Goal: Task Accomplishment & Management: Manage account settings

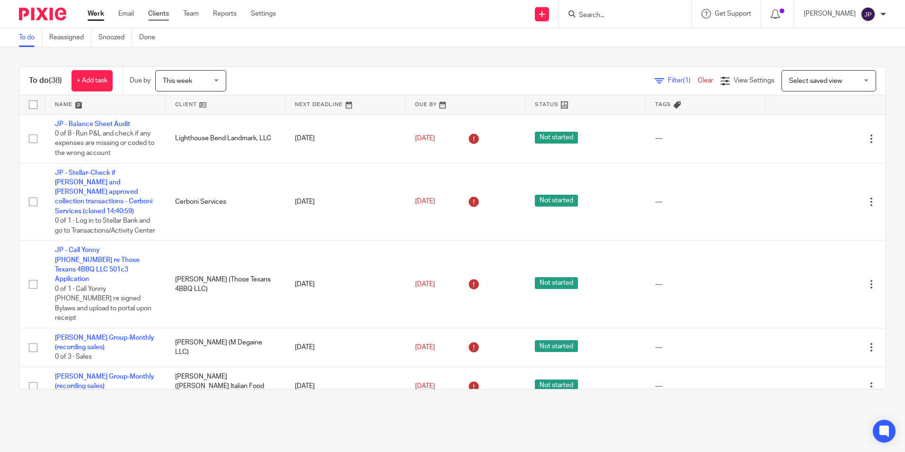
click at [163, 12] on link "Clients" at bounding box center [158, 13] width 21 height 9
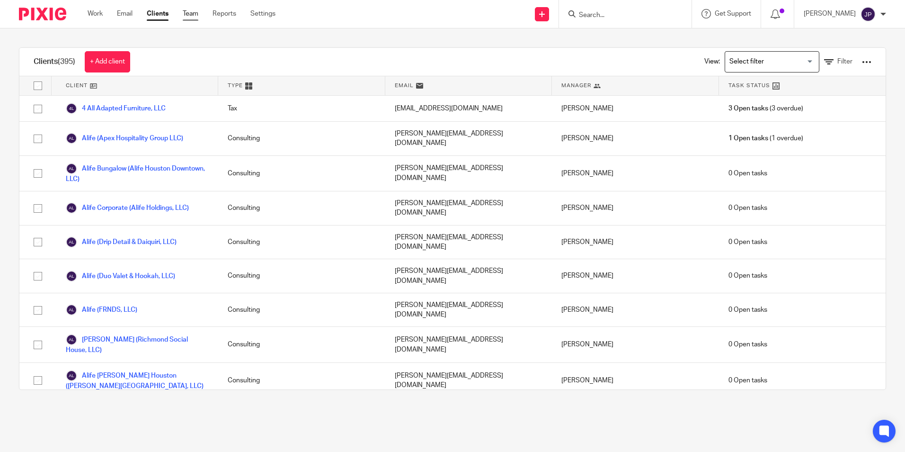
click at [191, 16] on link "Team" at bounding box center [191, 13] width 16 height 9
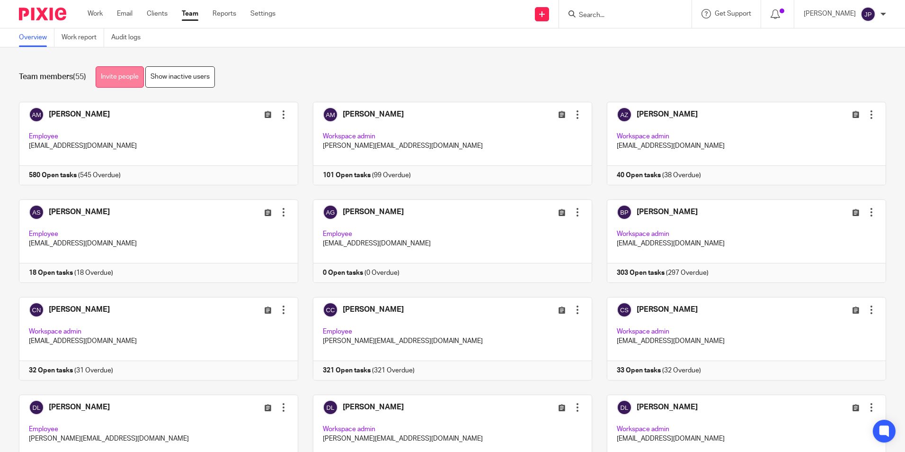
click at [123, 75] on link "Invite people" at bounding box center [120, 76] width 48 height 21
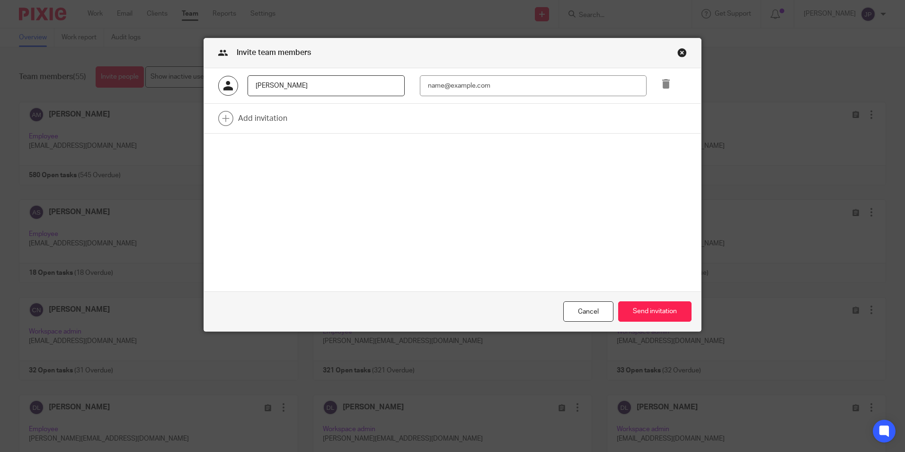
type input "[PERSON_NAME]"
click at [500, 91] on input "email" at bounding box center [533, 85] width 227 height 21
type input "[PERSON_NAME][EMAIL_ADDRESS][DOMAIN_NAME]"
click at [655, 311] on button "Send invitation" at bounding box center [654, 311] width 73 height 20
